Goal: Task Accomplishment & Management: Manage account settings

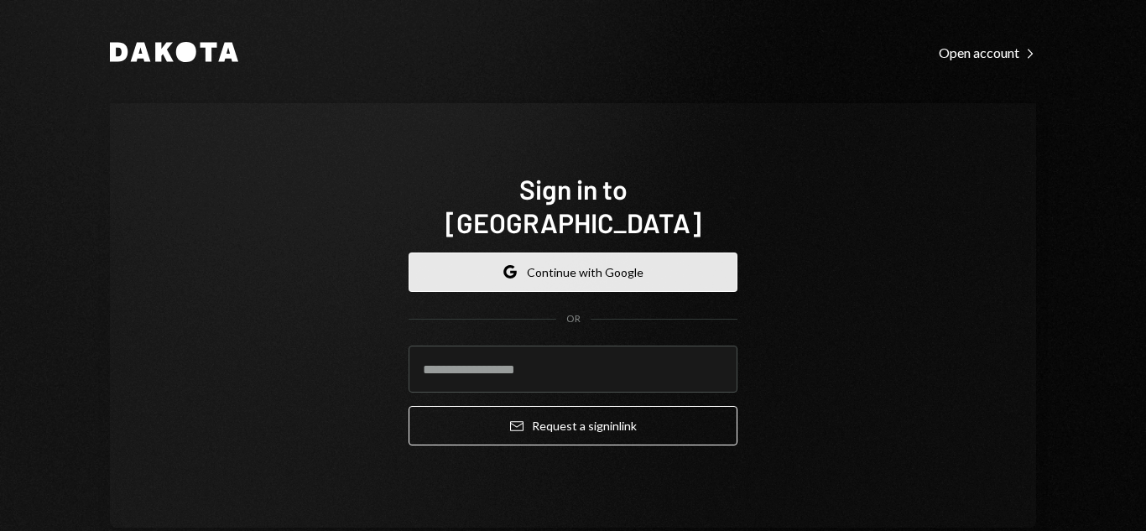
click at [504, 265] on icon "Google" at bounding box center [510, 271] width 13 height 13
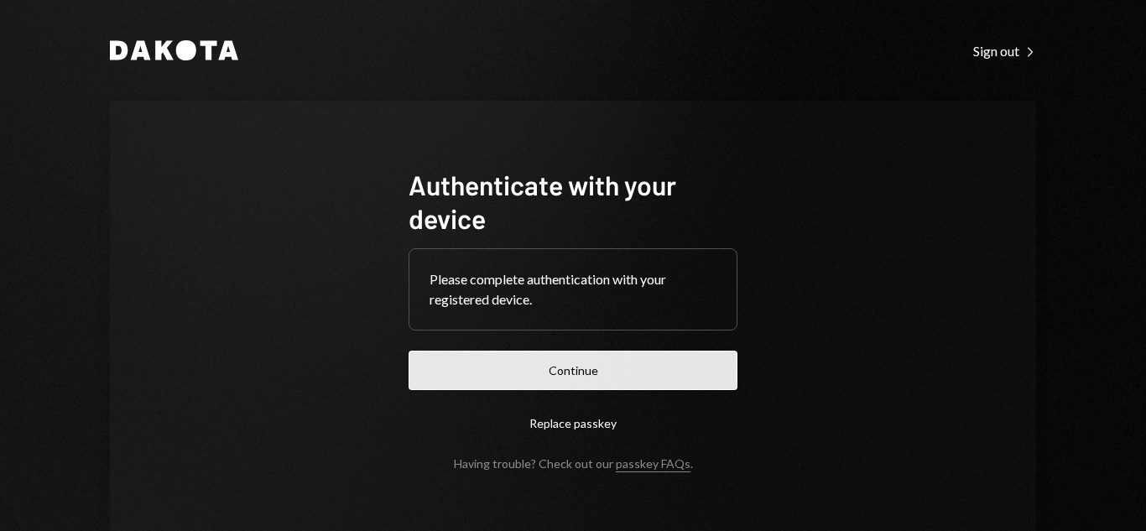
click at [546, 370] on button "Continue" at bounding box center [573, 370] width 329 height 39
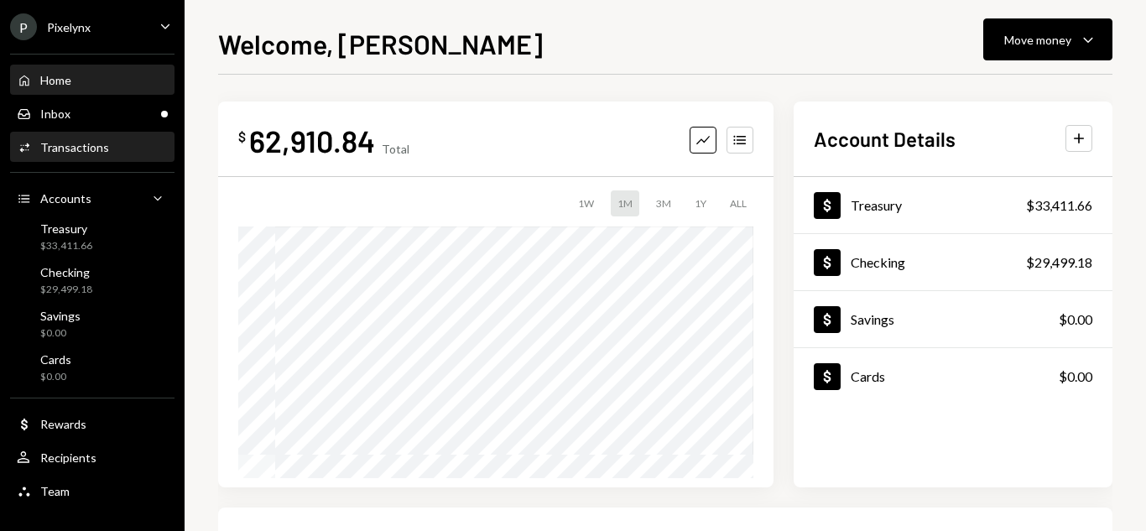
click at [77, 148] on div "Transactions" at bounding box center [74, 147] width 69 height 14
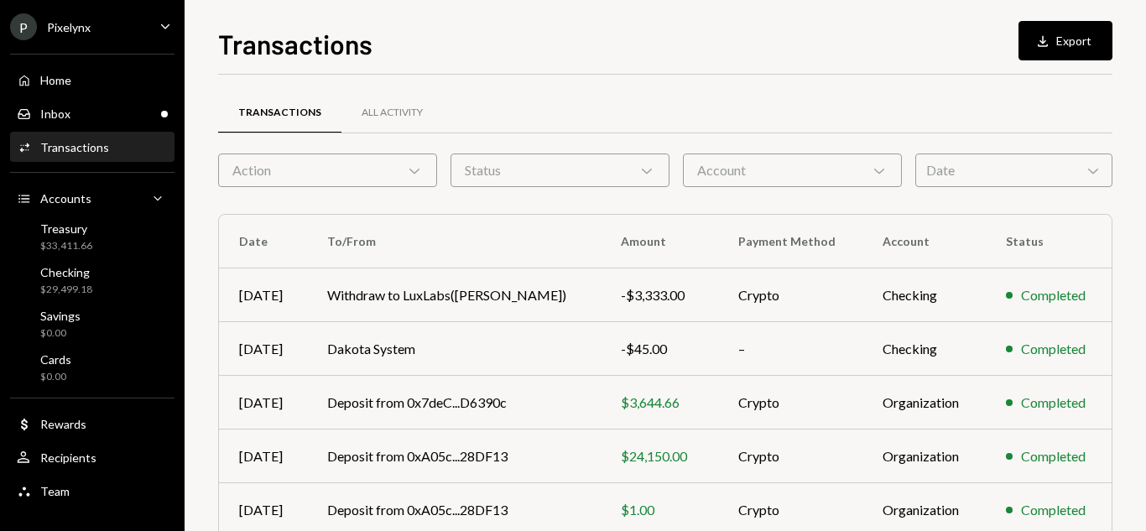
click at [333, 165] on div "Action Chevron Down" at bounding box center [327, 171] width 219 height 34
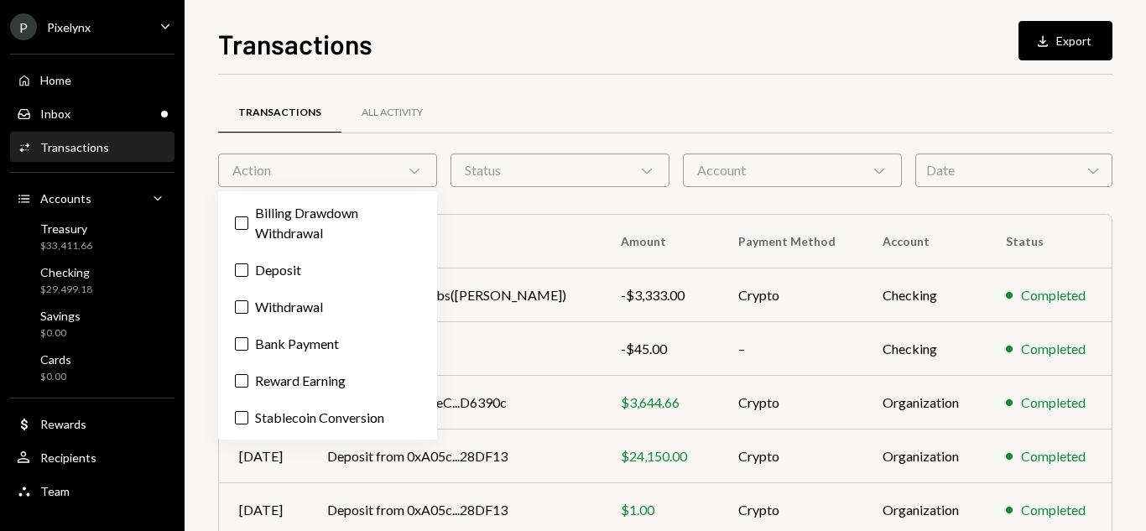
click at [969, 167] on div "Date Chevron Down" at bounding box center [1014, 171] width 197 height 34
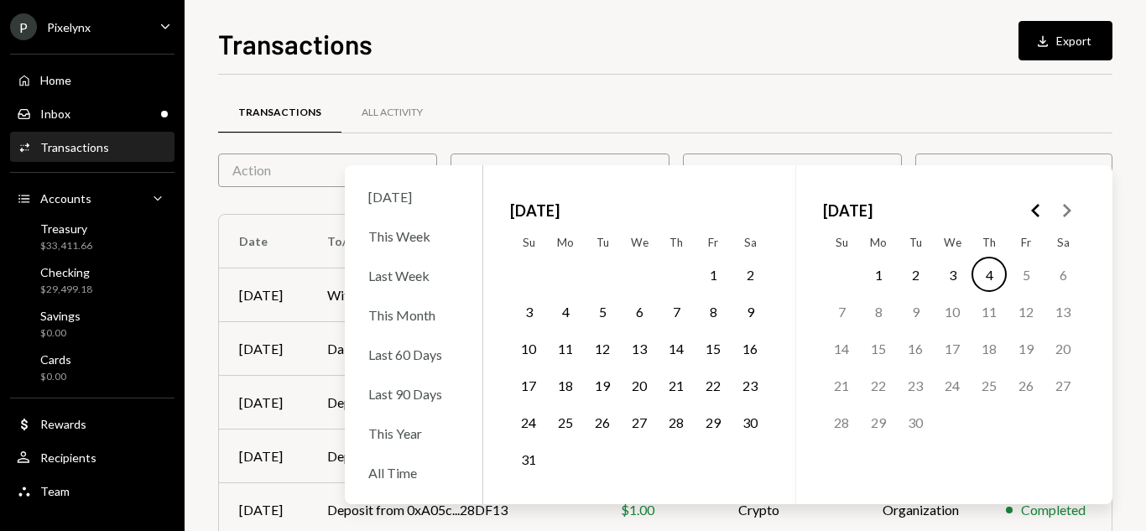
click at [709, 274] on button "1" at bounding box center [713, 274] width 35 height 35
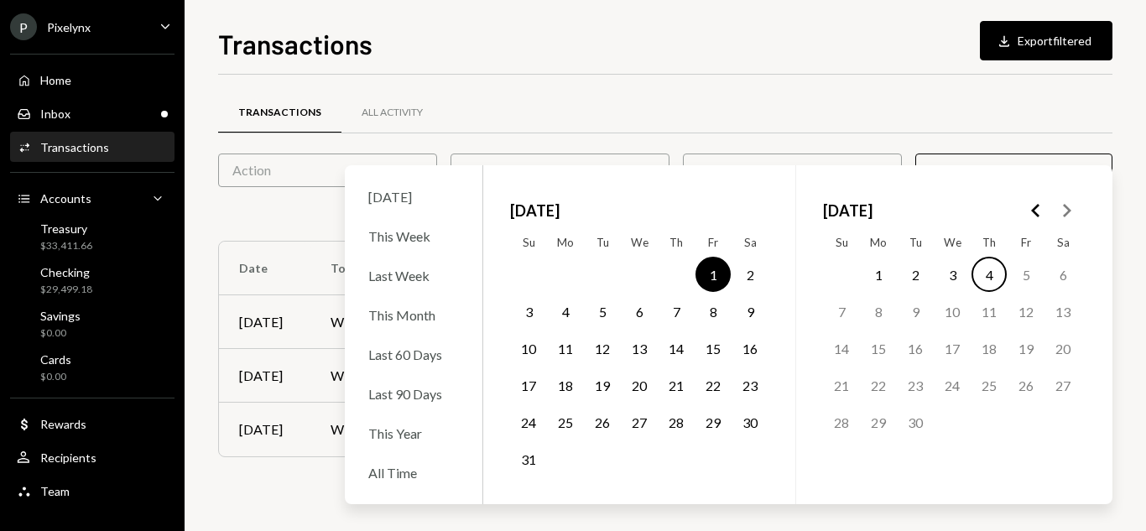
click at [526, 462] on button "31" at bounding box center [528, 458] width 35 height 35
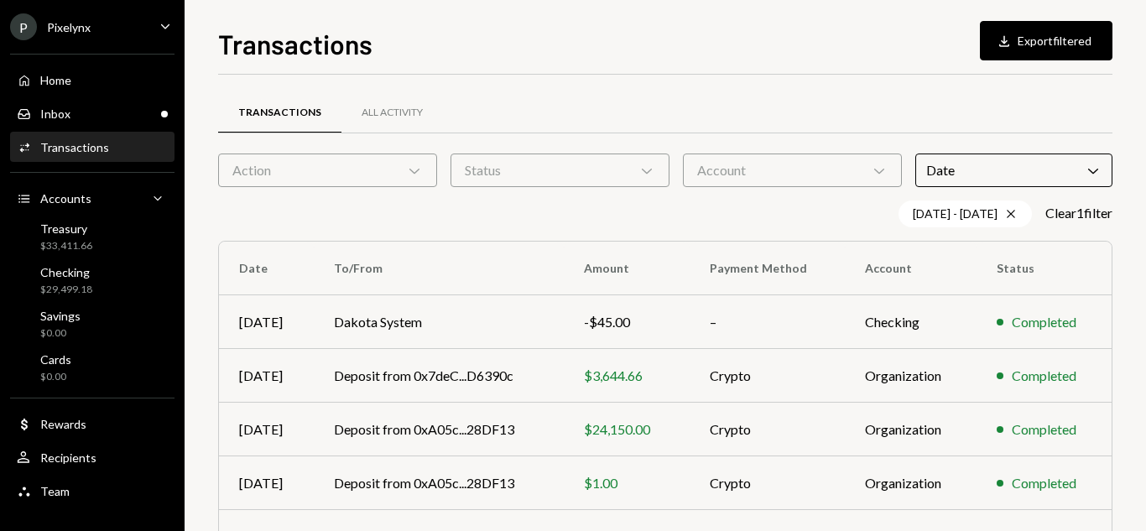
click at [719, 94] on div "Transactions All Activity" at bounding box center [665, 112] width 895 height 43
click at [740, 164] on div "Account Chevron Down" at bounding box center [792, 171] width 219 height 34
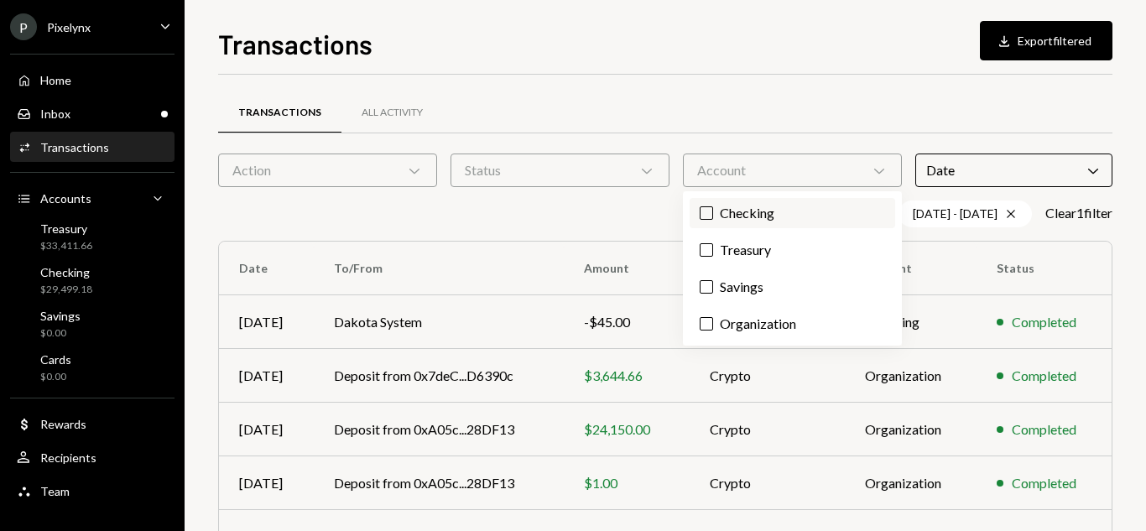
click at [708, 210] on button "Checking" at bounding box center [706, 212] width 13 height 13
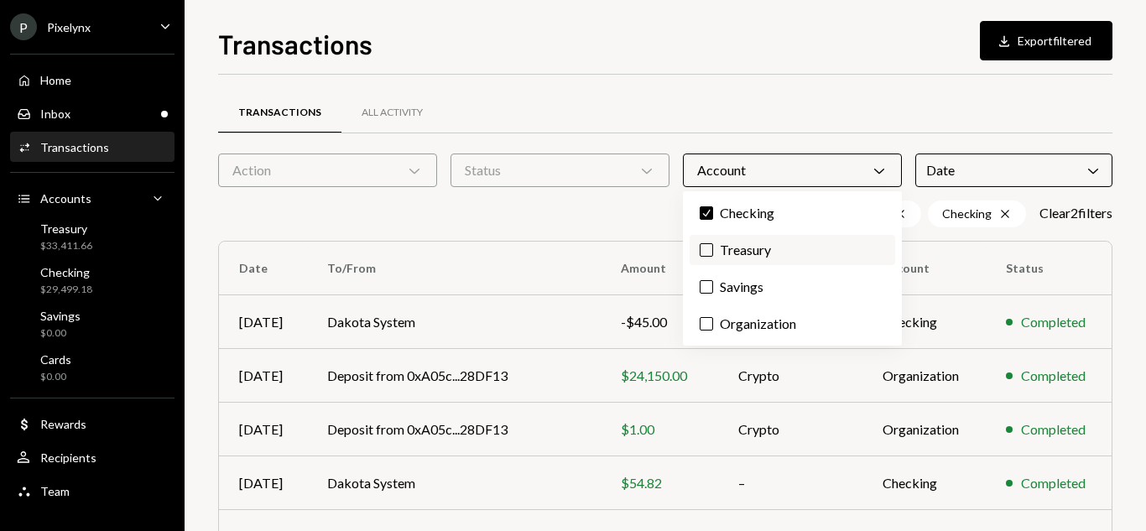
click at [713, 246] on button "Treasury" at bounding box center [706, 249] width 13 height 13
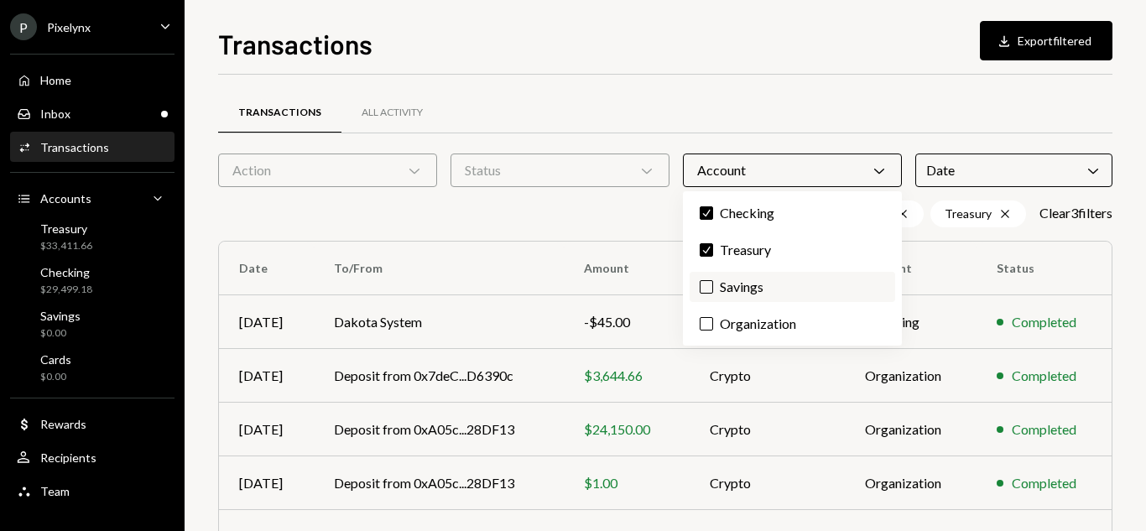
click at [713, 290] on button "Savings" at bounding box center [706, 286] width 13 height 13
click at [709, 324] on button "Organization" at bounding box center [706, 323] width 13 height 13
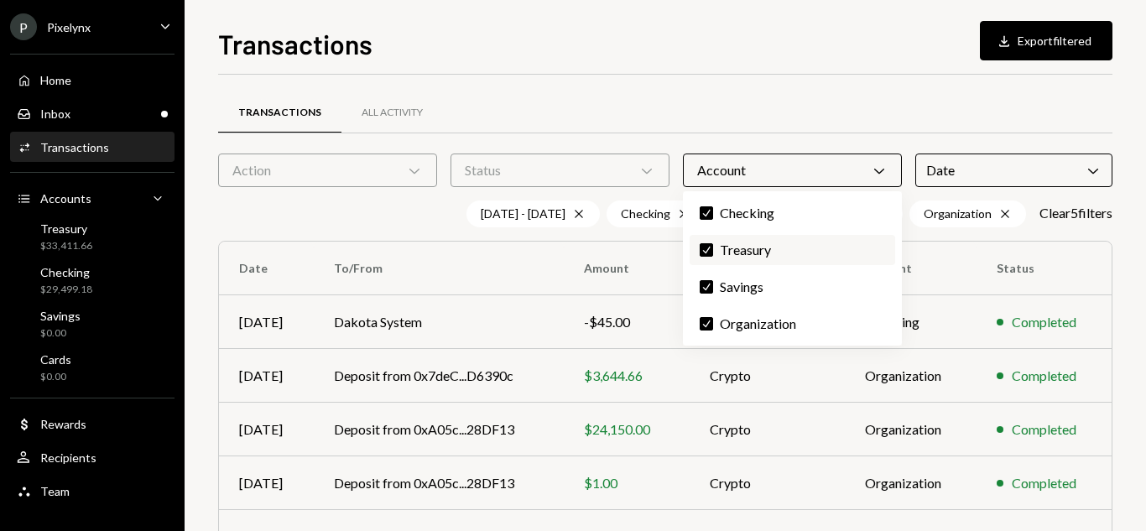
click at [707, 253] on button "Check" at bounding box center [706, 249] width 13 height 13
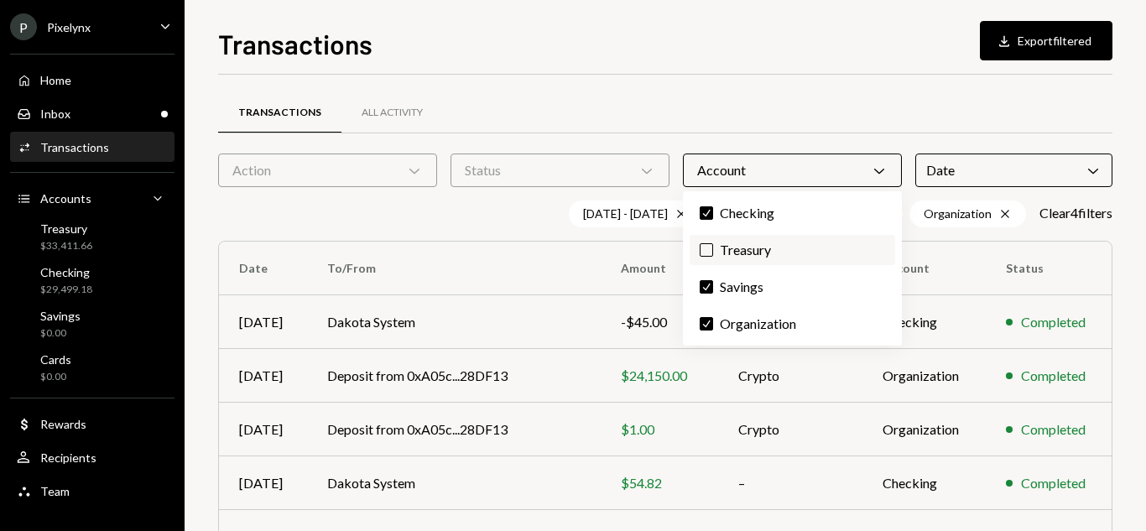
click at [707, 253] on button "Treasury" at bounding box center [706, 249] width 13 height 13
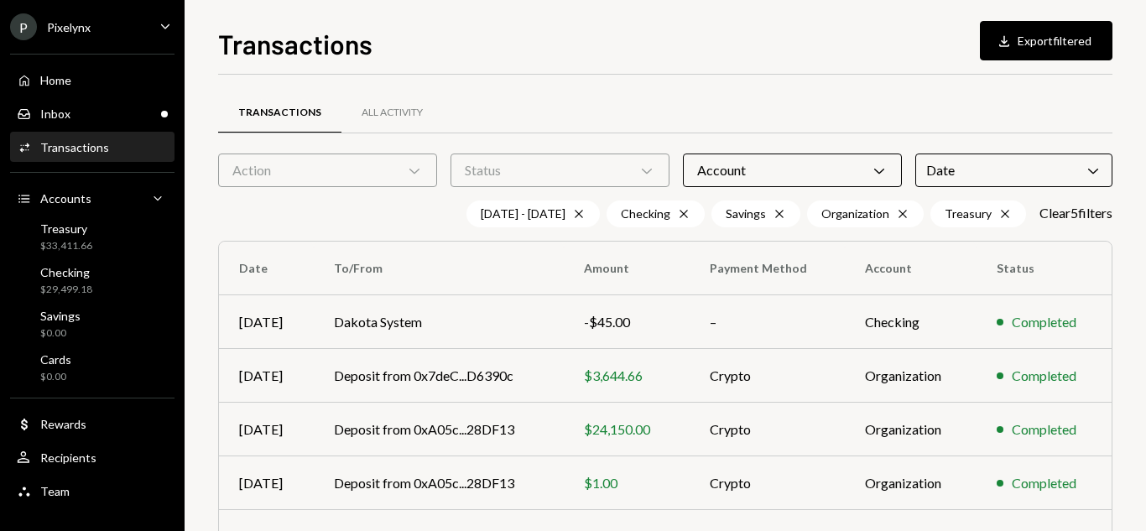
click at [715, 81] on div "Transactions All Activity Action Chevron Down Status Chevron Down Account Chevr…" at bounding box center [665, 489] width 895 height 828
click at [602, 168] on div "Status Chevron Down" at bounding box center [560, 171] width 219 height 34
click at [581, 216] on label "Completed" at bounding box center [560, 213] width 206 height 30
click at [481, 216] on button "Completed" at bounding box center [473, 212] width 13 height 13
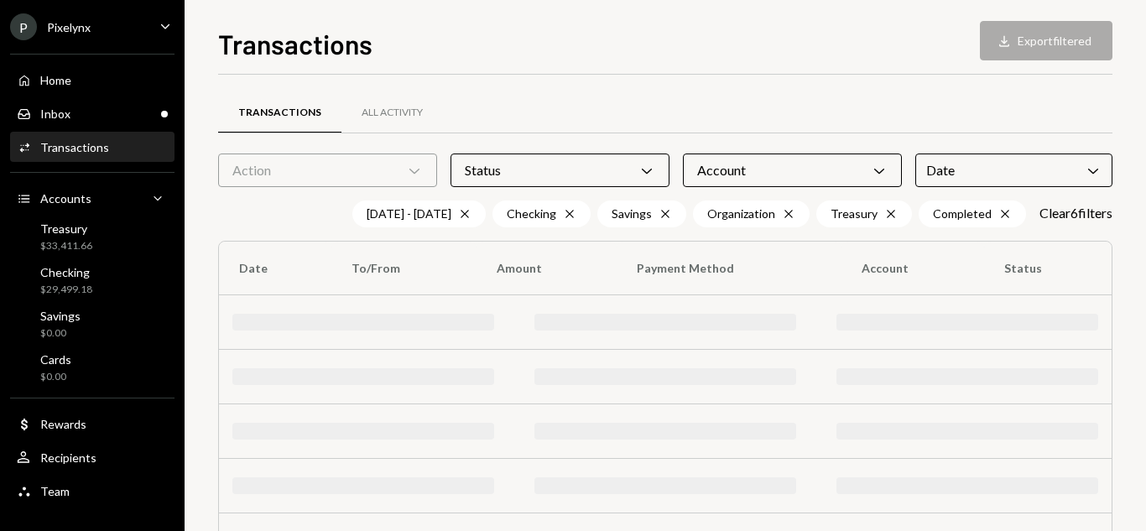
click at [392, 163] on div "Action Chevron Down" at bounding box center [327, 171] width 219 height 34
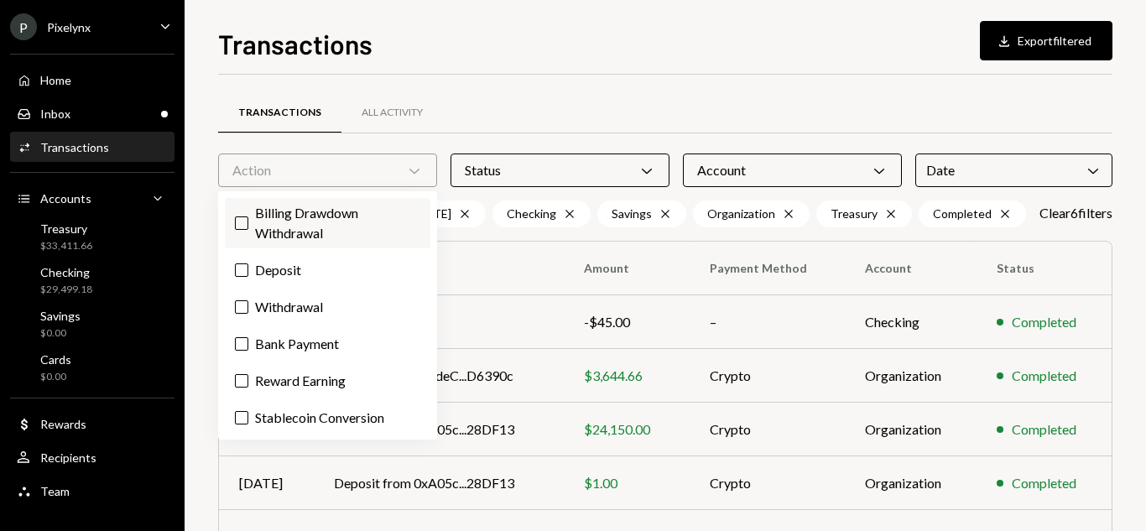
click at [241, 227] on button "Billing Drawdown Withdrawal" at bounding box center [241, 223] width 13 height 13
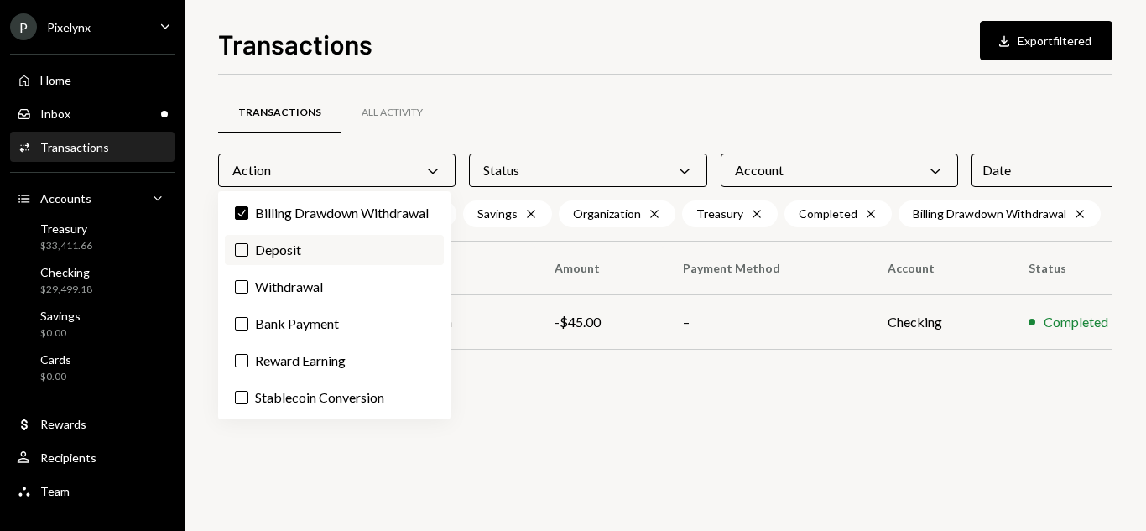
click at [243, 254] on button "Deposit" at bounding box center [241, 249] width 13 height 13
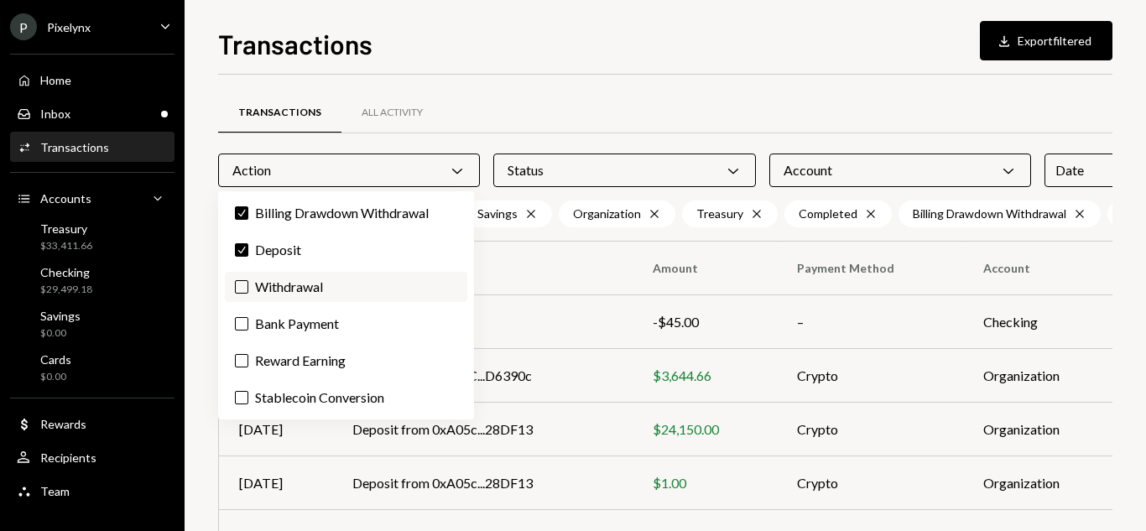
click at [240, 289] on button "Withdrawal" at bounding box center [241, 286] width 13 height 13
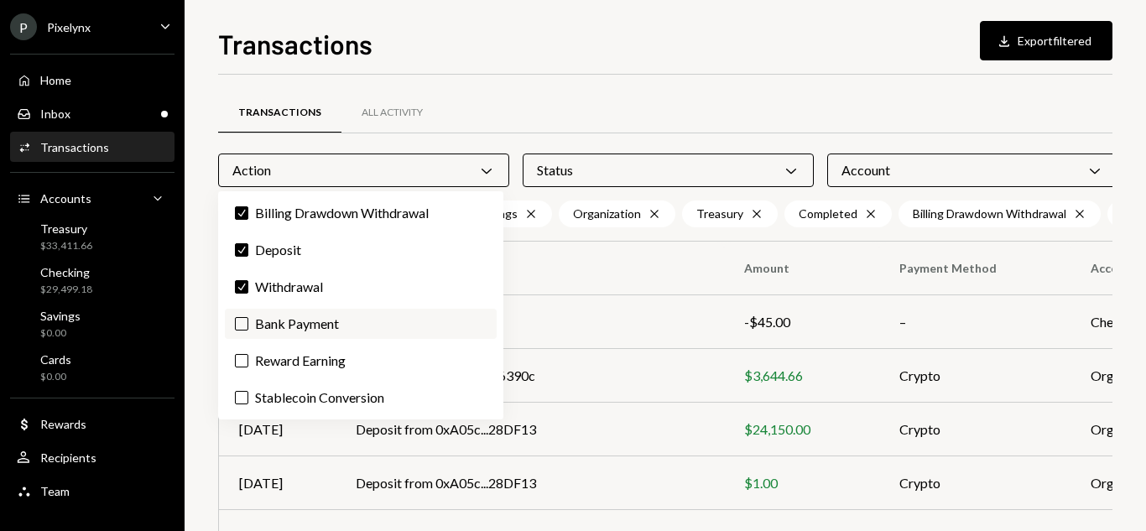
click at [243, 327] on button "Bank Payment" at bounding box center [241, 323] width 13 height 13
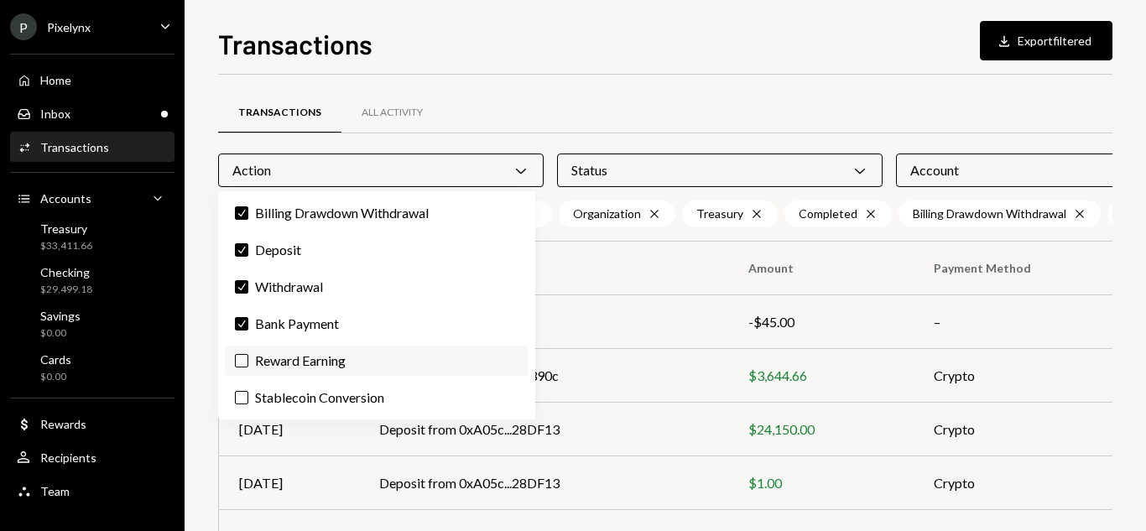
click at [244, 359] on button "Reward Earning" at bounding box center [241, 360] width 13 height 13
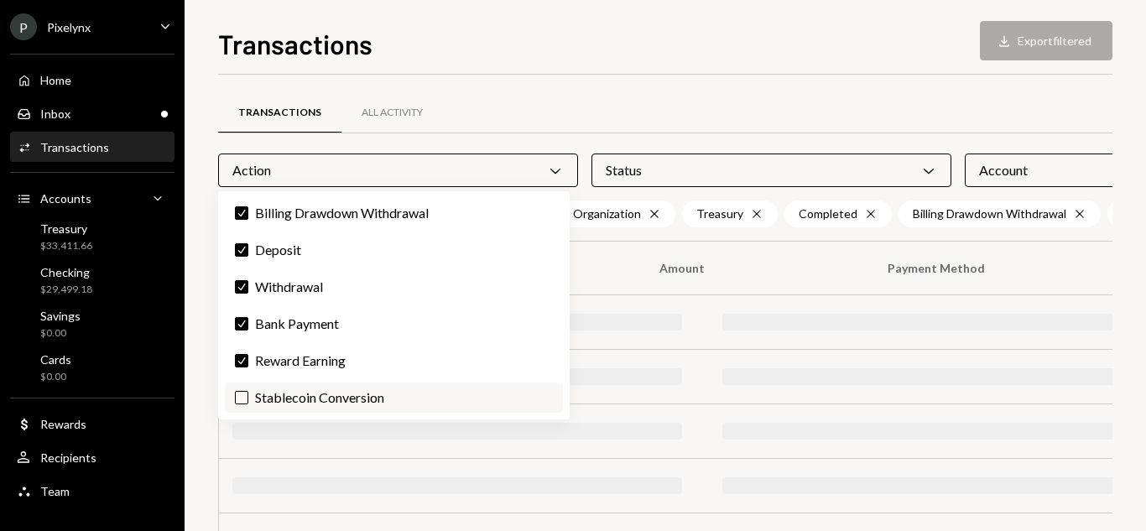
click at [242, 396] on button "Stablecoin Conversion" at bounding box center [241, 397] width 13 height 13
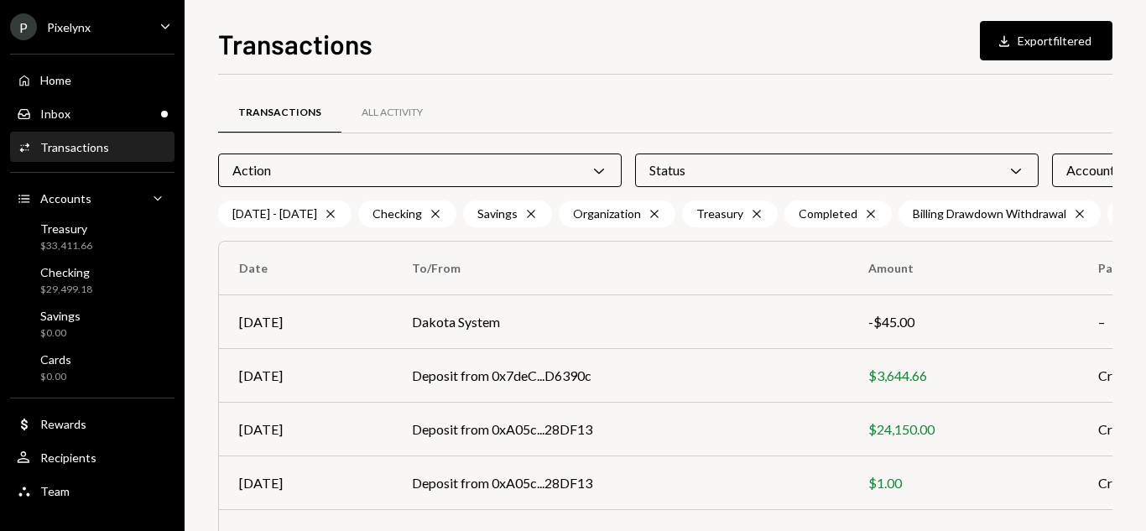
click at [738, 67] on div "Transactions Download Export filtered Transactions All Activity Action Chevron …" at bounding box center [665, 278] width 895 height 508
click at [1037, 40] on button "Download Export filtered" at bounding box center [1046, 40] width 133 height 39
